Goal: Transaction & Acquisition: Purchase product/service

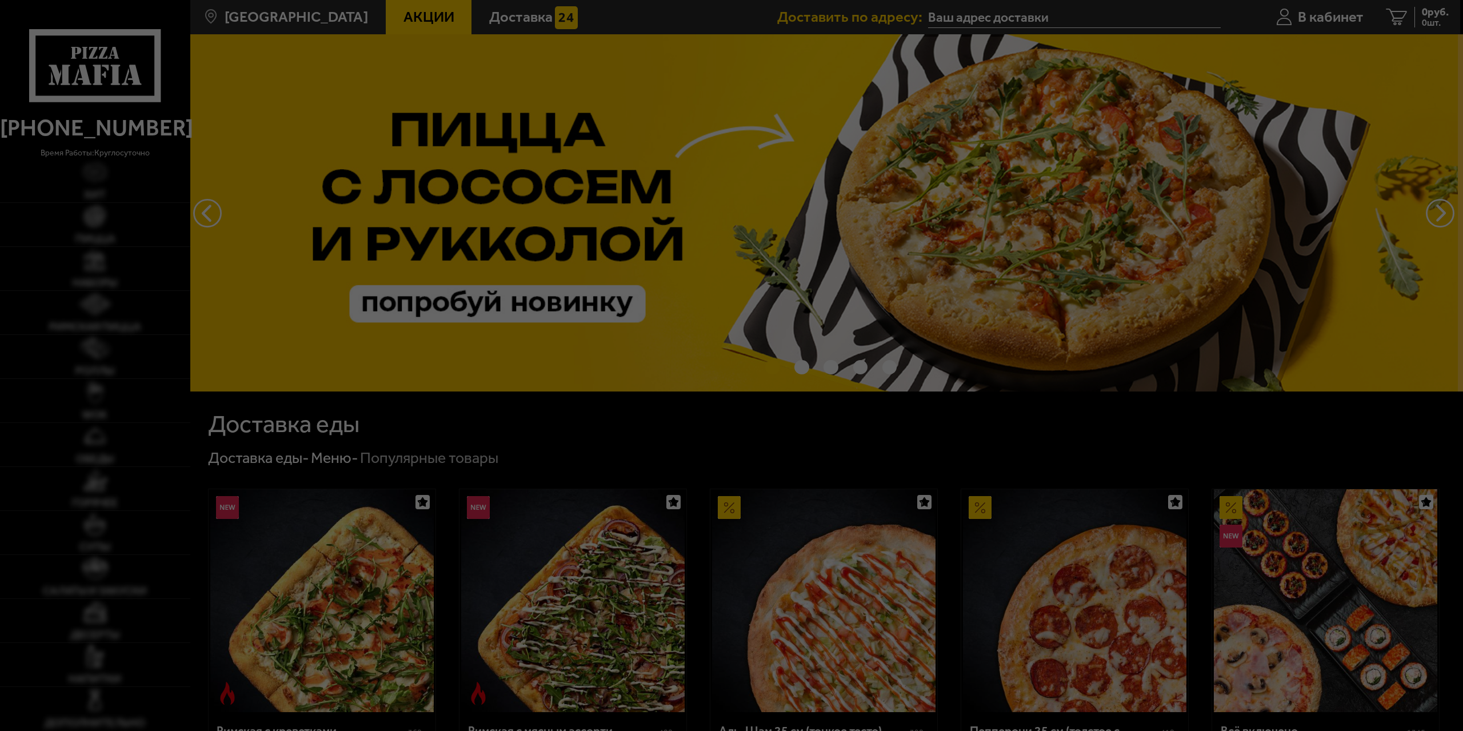
type input "[STREET_ADDRESS]"
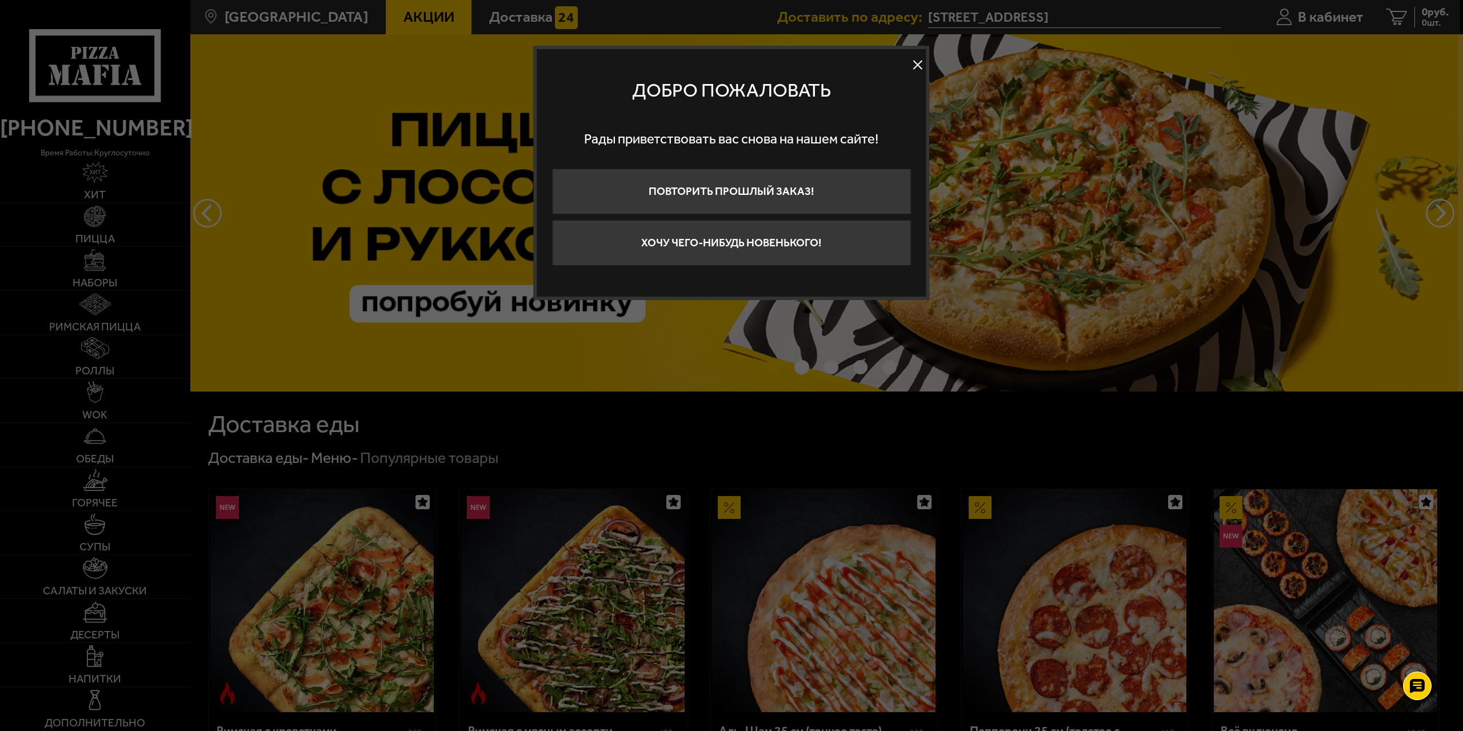
click at [916, 67] on button at bounding box center [917, 65] width 17 height 17
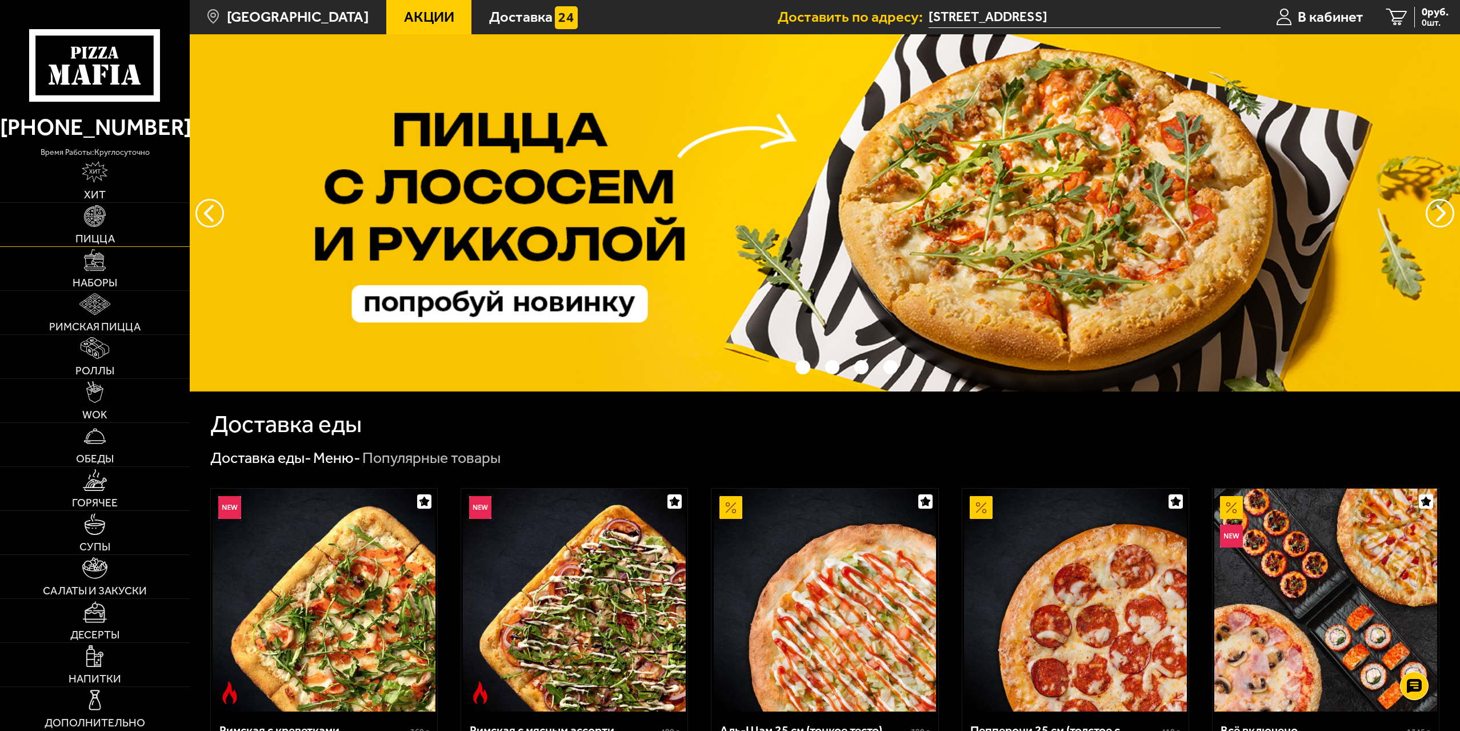
click at [85, 225] on img at bounding box center [95, 216] width 22 height 22
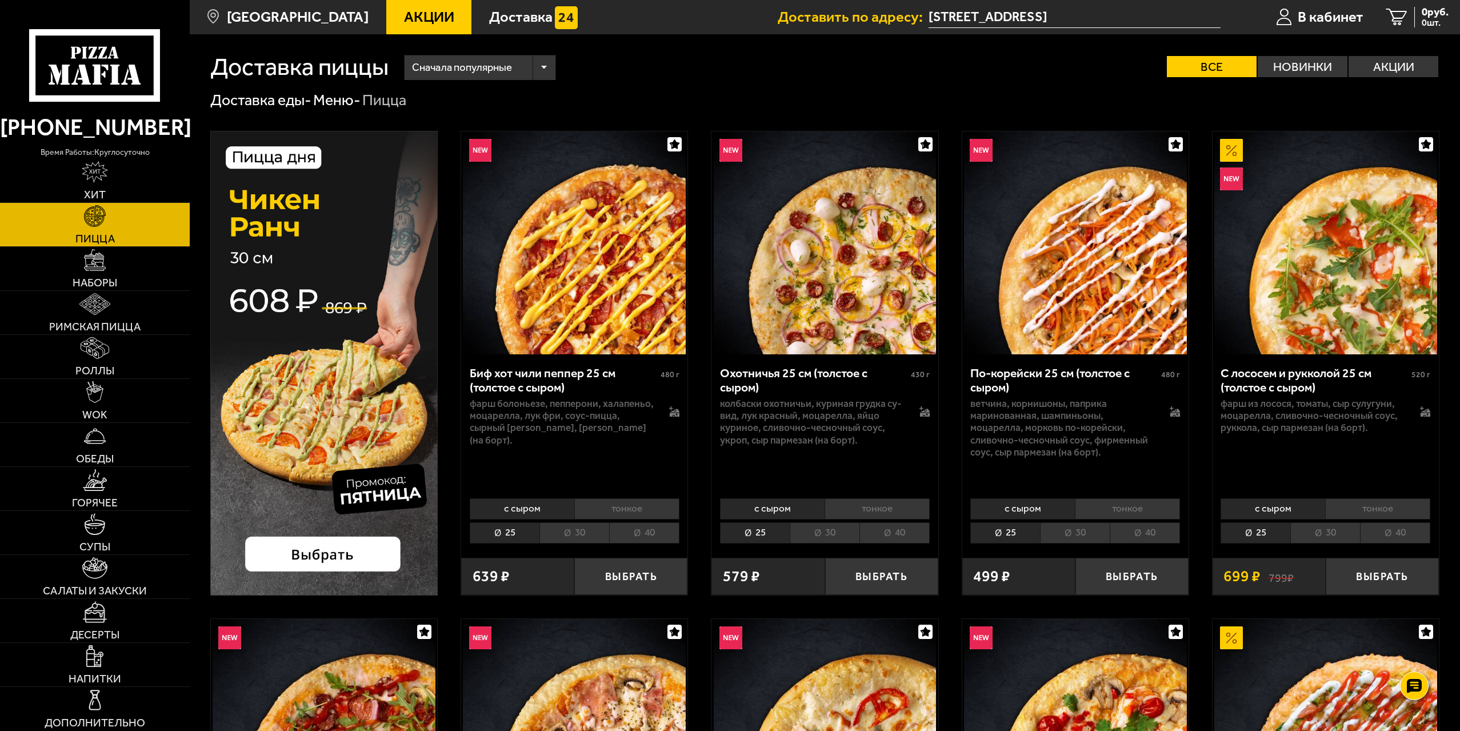
scroll to position [1864, 0]
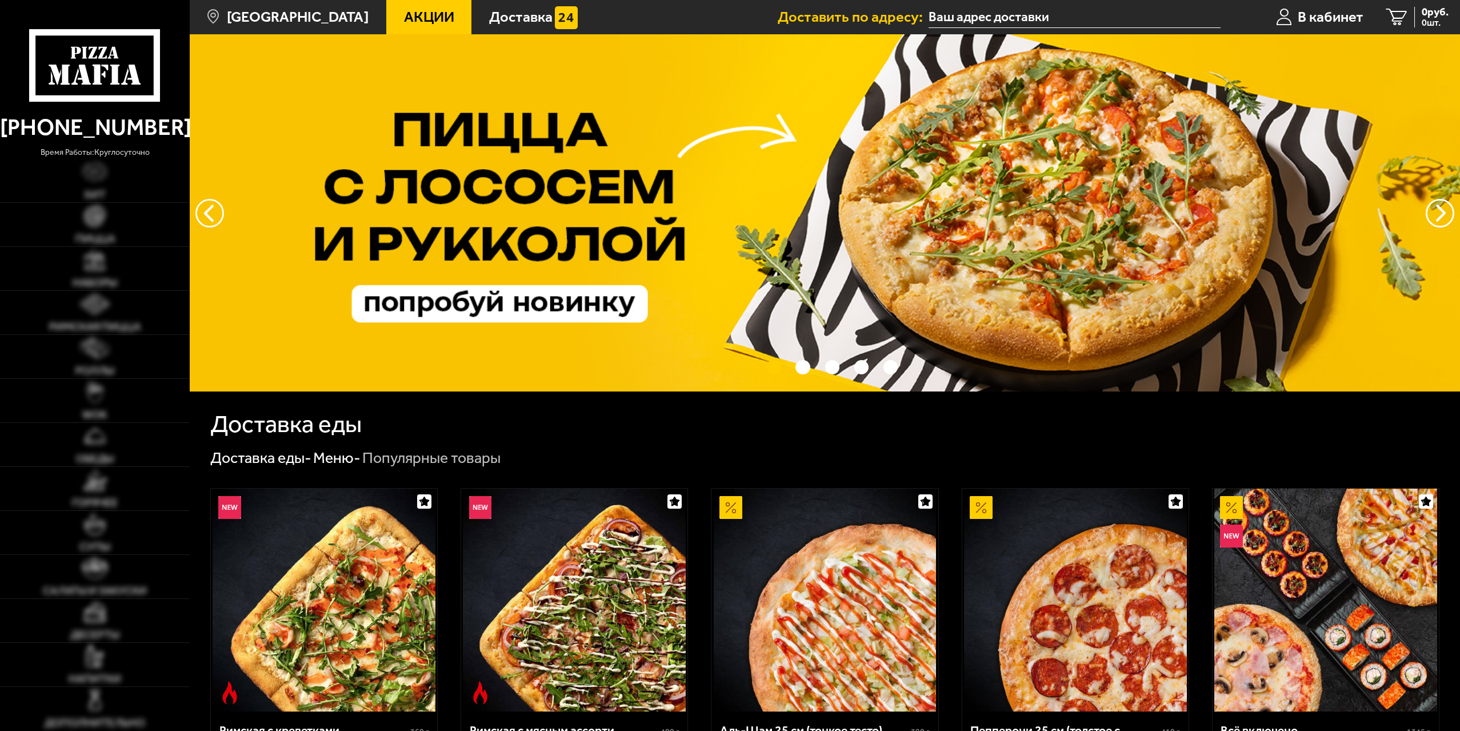
type input "[STREET_ADDRESS]"
click at [107, 305] on img at bounding box center [94, 304] width 31 height 22
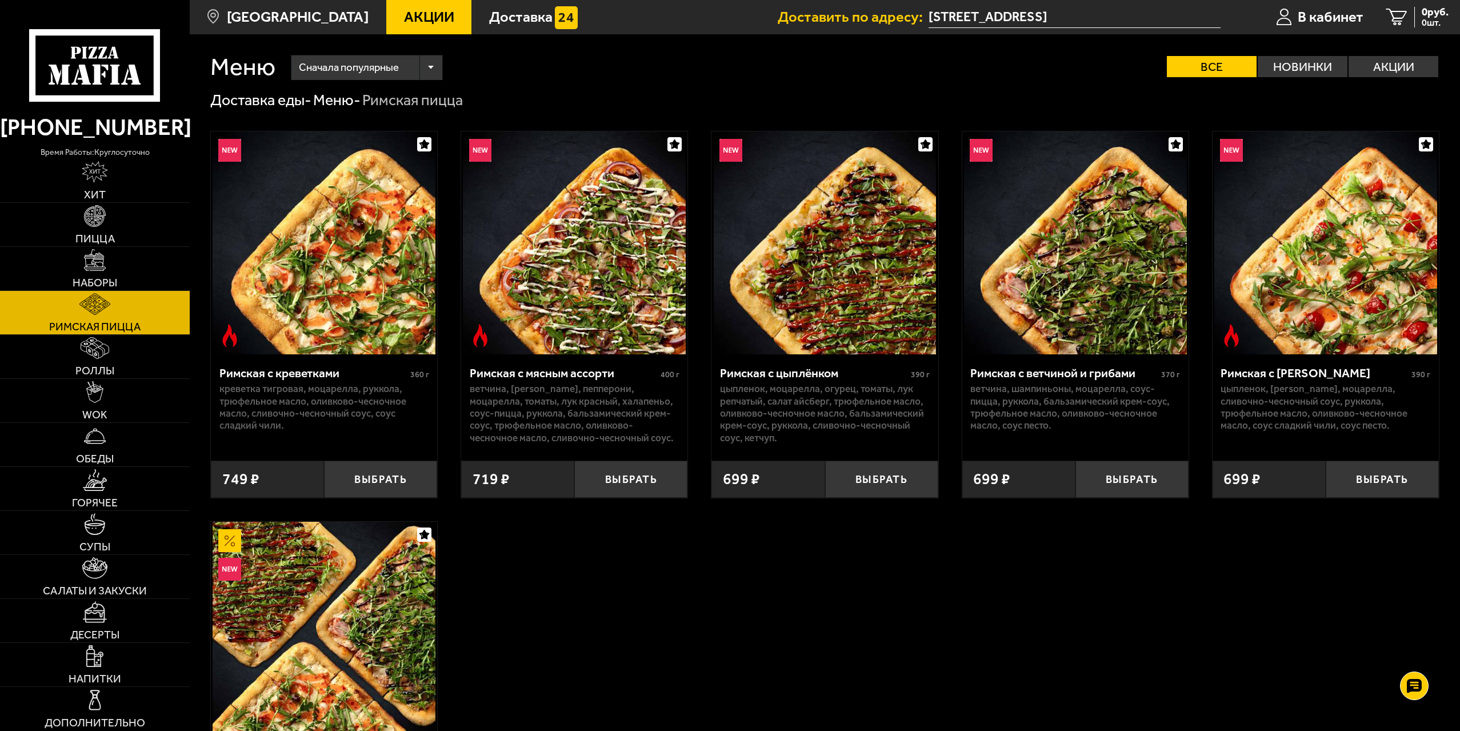
click at [623, 323] on img at bounding box center [574, 242] width 223 height 223
